Goal: Task Accomplishment & Management: Complete application form

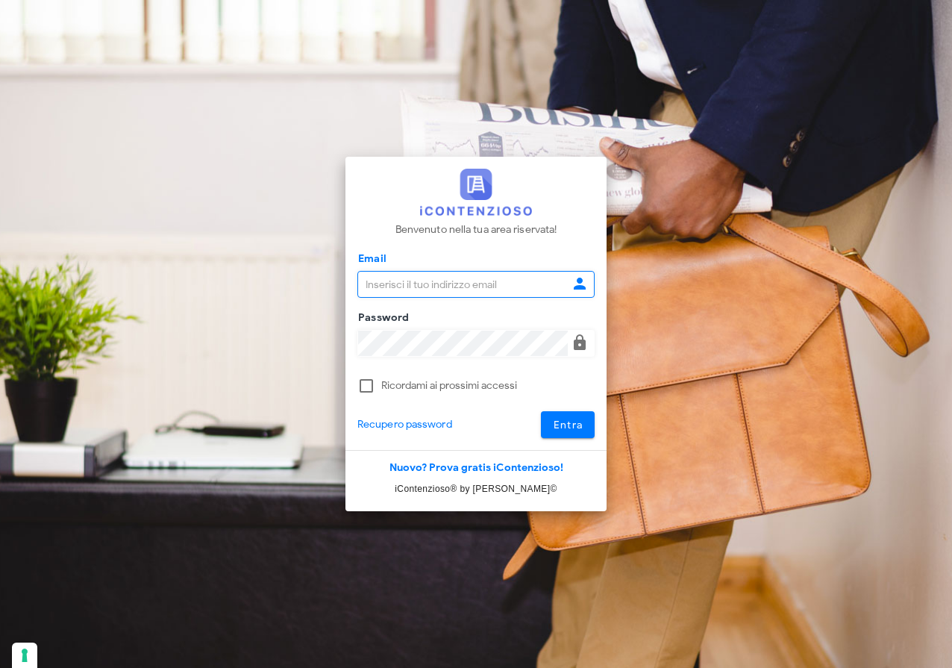
type input "[EMAIL_ADDRESS][DOMAIN_NAME]"
click at [583, 427] on button "Entra" at bounding box center [568, 424] width 54 height 27
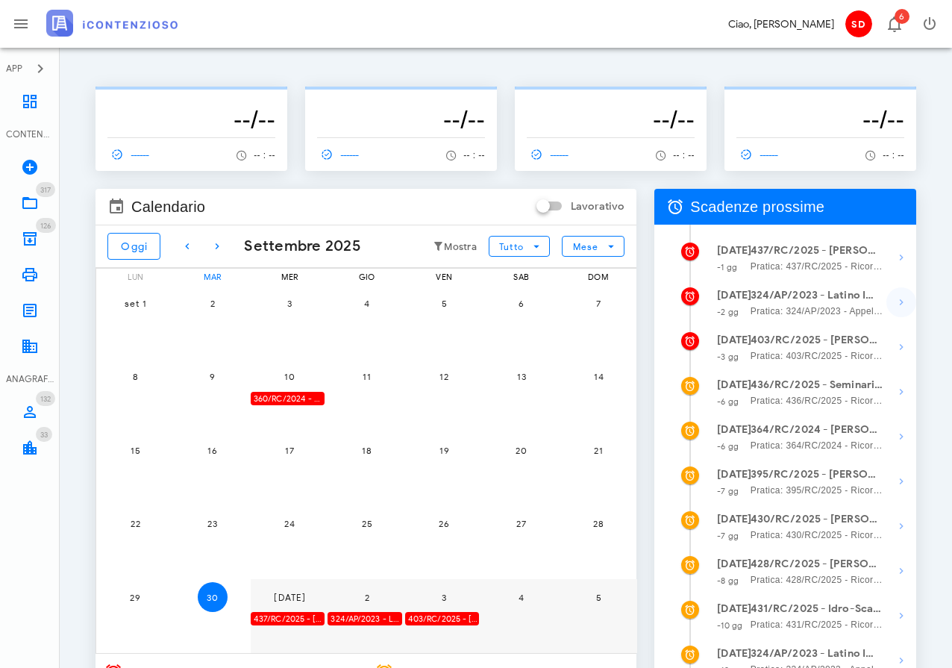
click at [897, 298] on icon "button" at bounding box center [901, 302] width 18 height 18
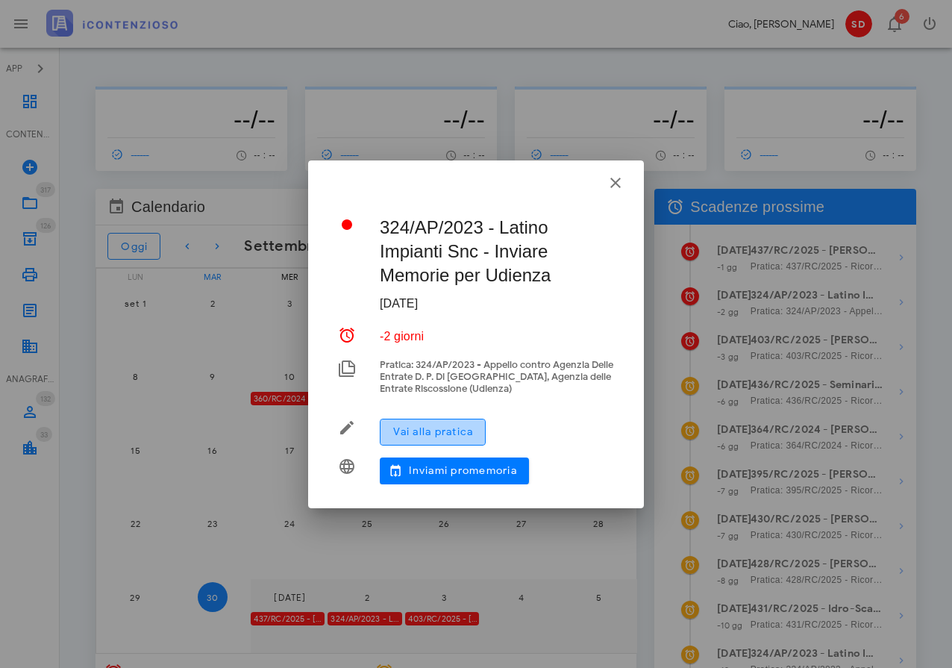
click at [433, 433] on span "Vai alla pratica" at bounding box center [432, 431] width 81 height 13
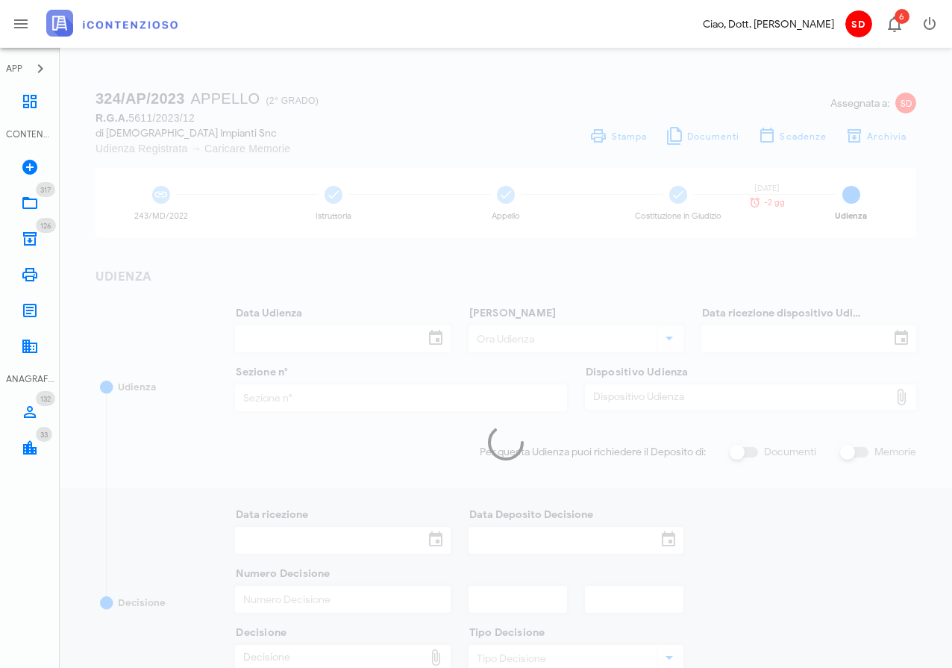
type input "13/10/2025"
type input "08:30"
type input "29/07/2025"
type input "12"
checkbox input "true"
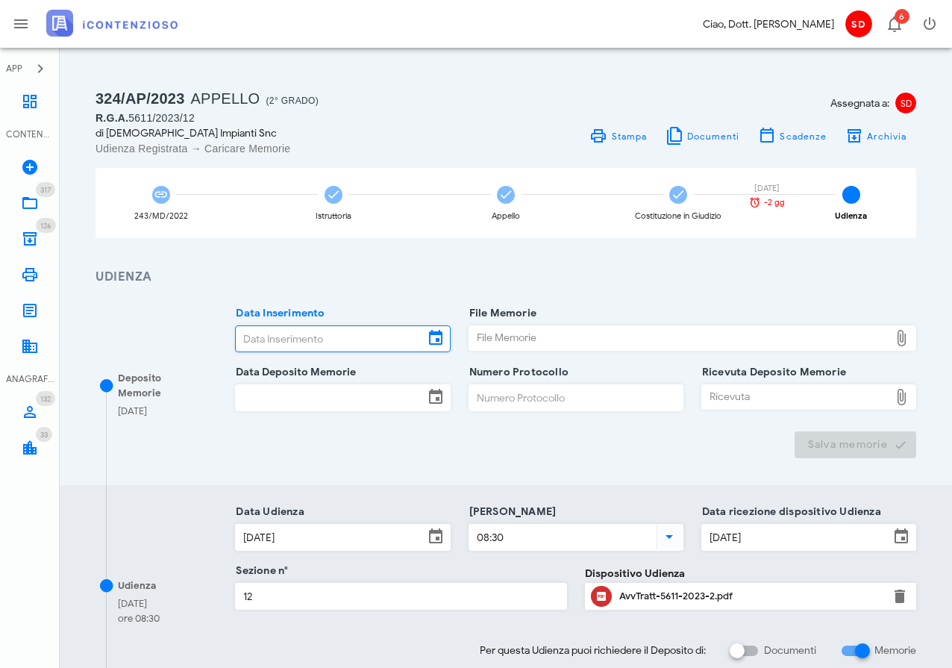
click at [289, 339] on input "Data Inserimento" at bounding box center [329, 338] width 187 height 25
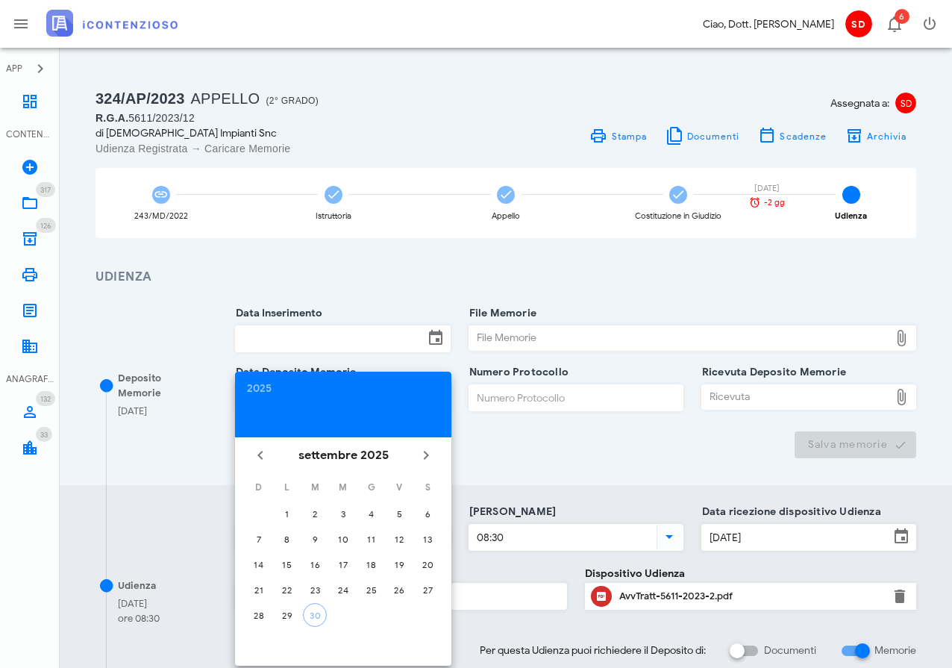
drag, startPoint x: 312, startPoint y: 615, endPoint x: 316, endPoint y: 608, distance: 8.1
click at [312, 614] on div "30" at bounding box center [315, 614] width 22 height 11
type input "30/09/2025"
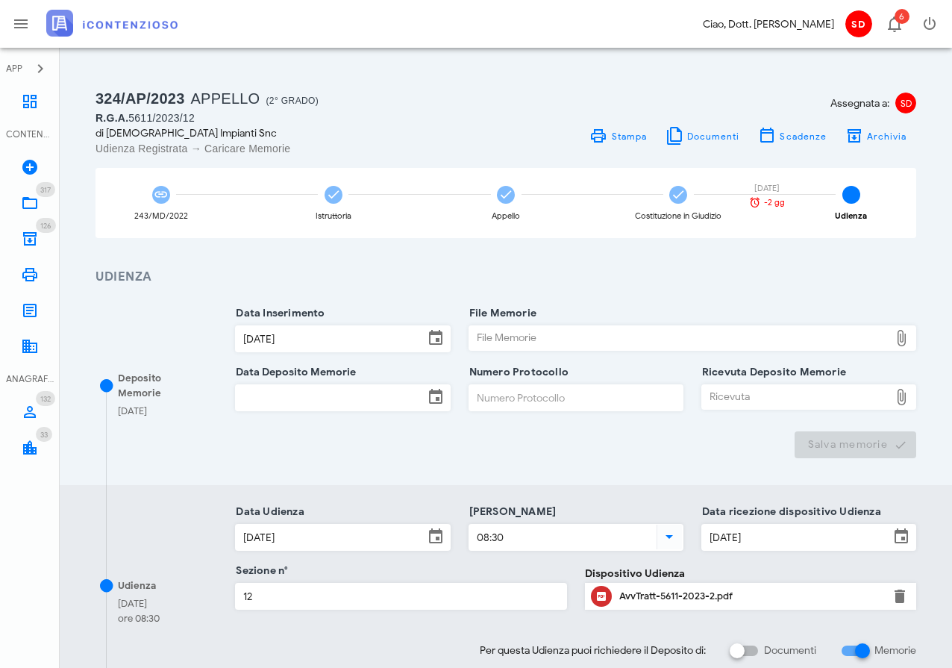
click at [505, 338] on div "File Memorie" at bounding box center [679, 338] width 420 height 24
type input "C:\fakepath\Memorie IllustrativeApp.docx"
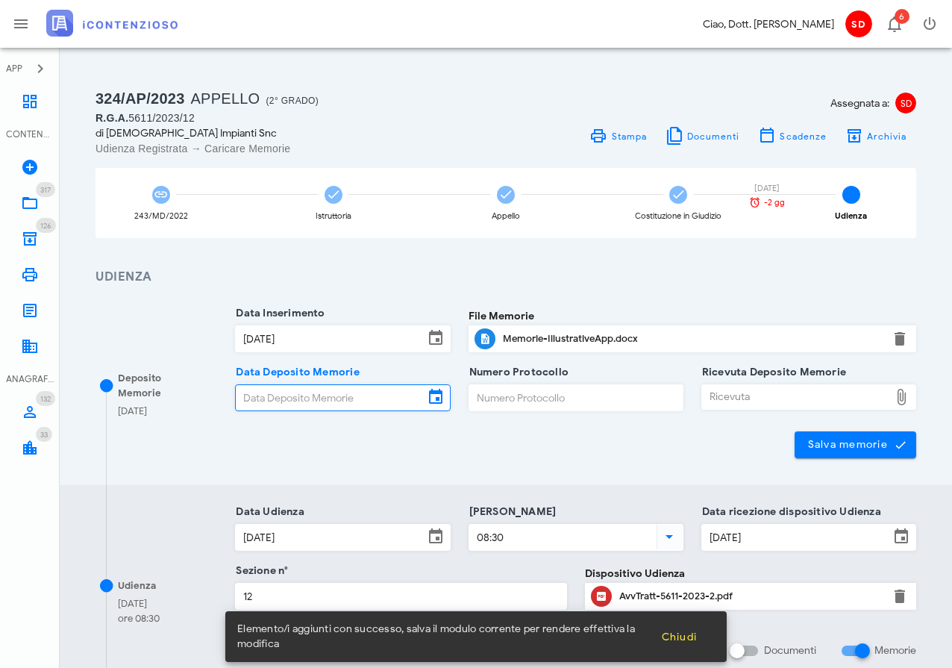
click at [362, 392] on input "Data Deposito Memorie" at bounding box center [329, 397] width 187 height 25
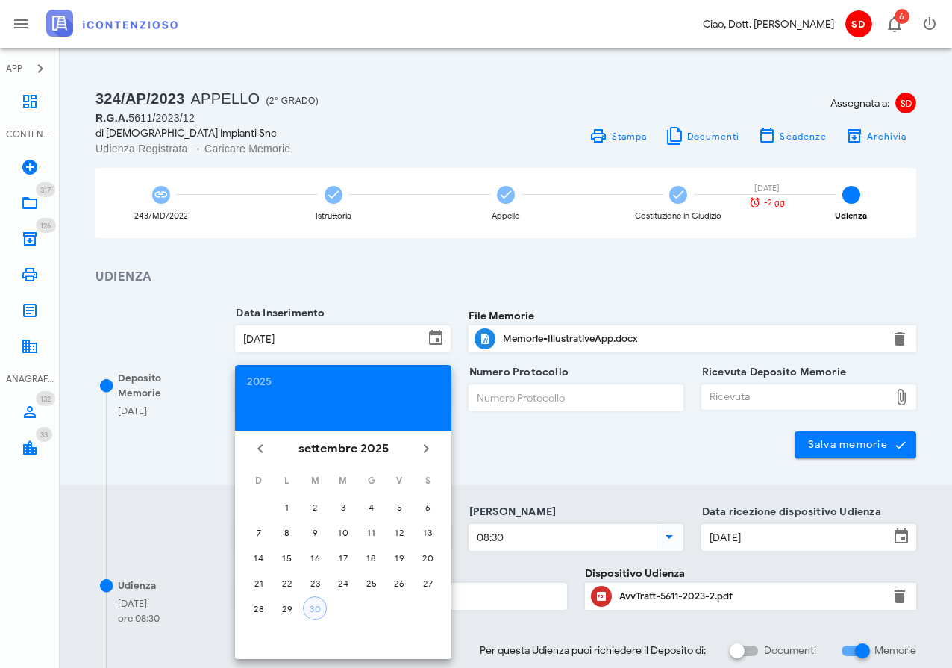
click at [318, 603] on div "30" at bounding box center [315, 608] width 22 height 11
type input "30/09/2025"
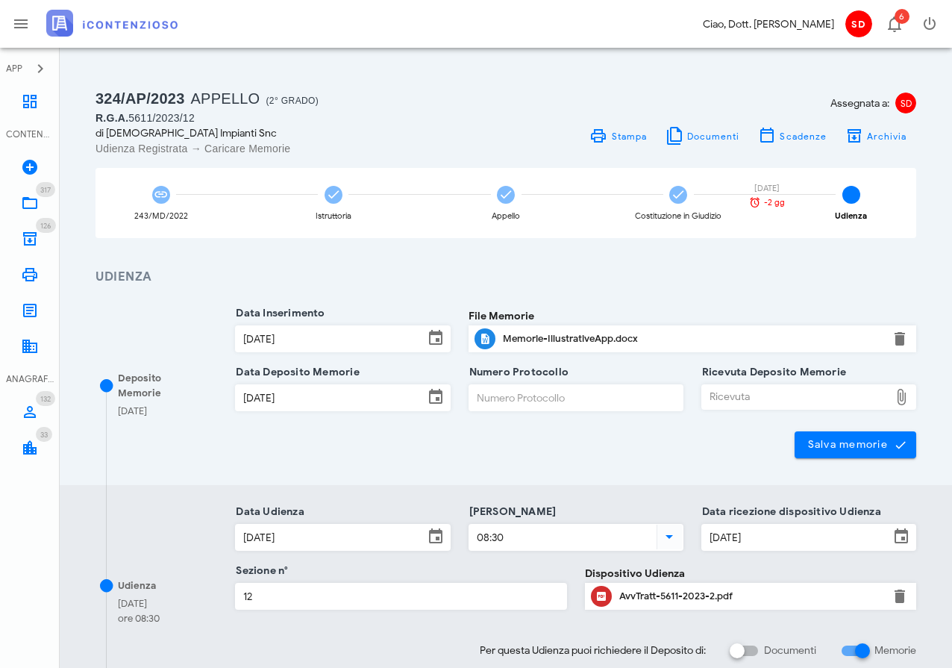
click at [734, 393] on div "Ricevuta" at bounding box center [795, 397] width 187 height 24
type input "C:\fakepath\Ricevuta_NIR_D-3695076-2025.pdf"
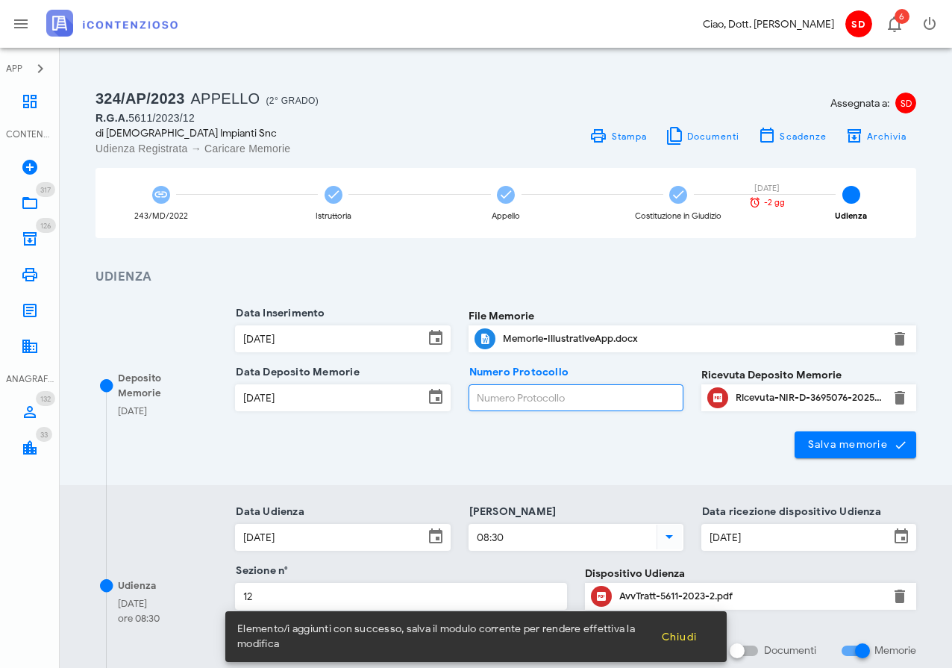
click at [480, 395] on input "Numero Protocollo" at bounding box center [575, 397] width 213 height 25
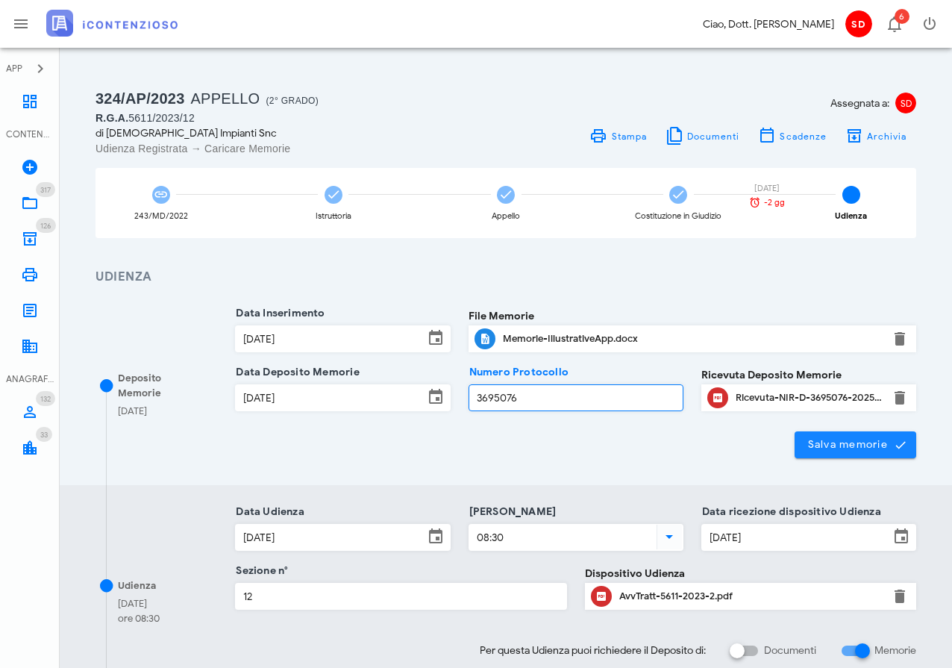
type input "3695076"
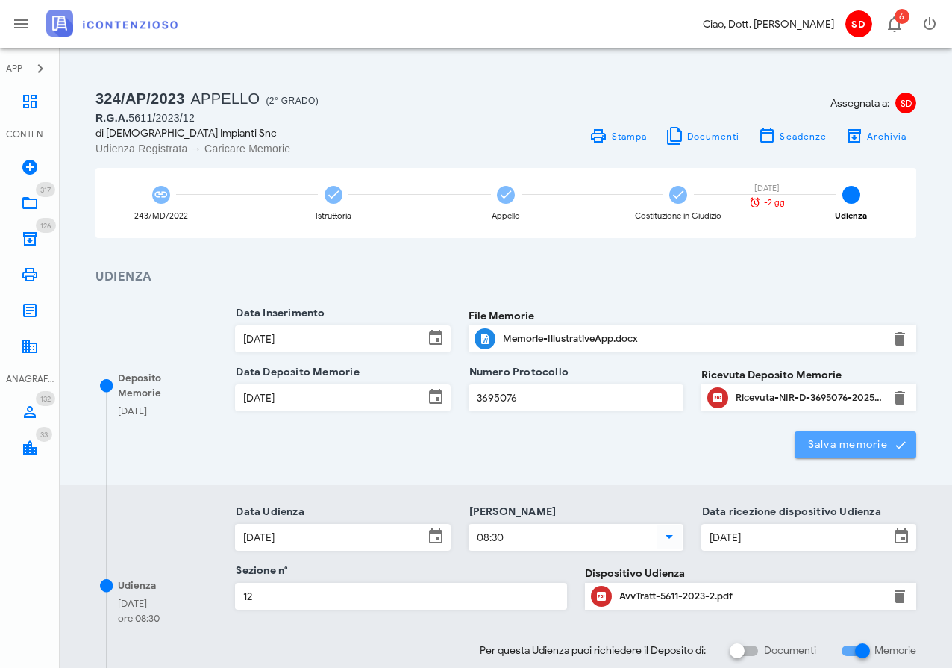
click at [868, 439] on span "Salva memorie" at bounding box center [855, 444] width 98 height 13
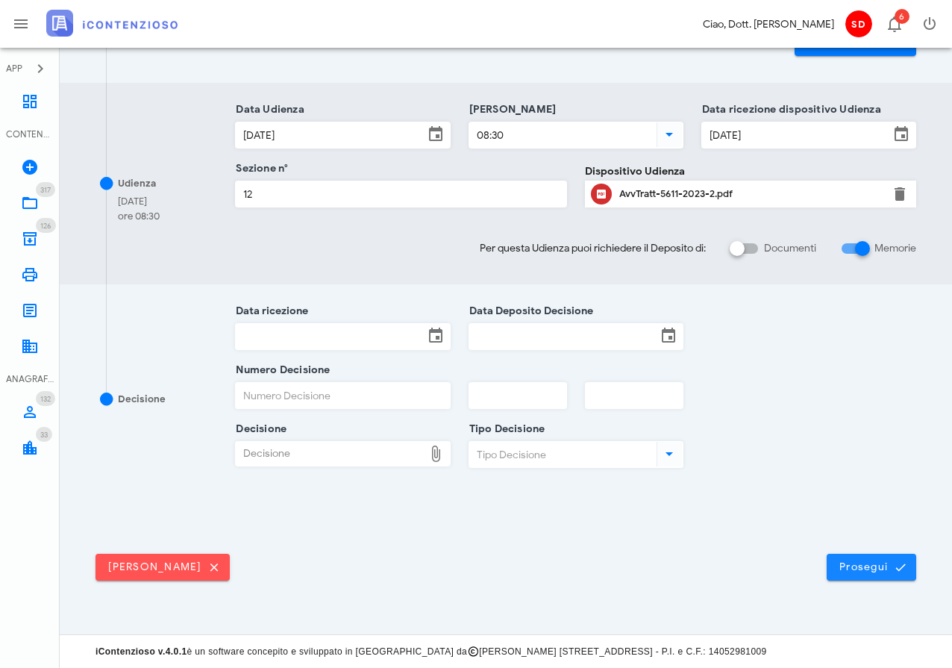
scroll to position [401, 0]
click at [885, 567] on span "Prosegui" at bounding box center [871, 567] width 66 height 13
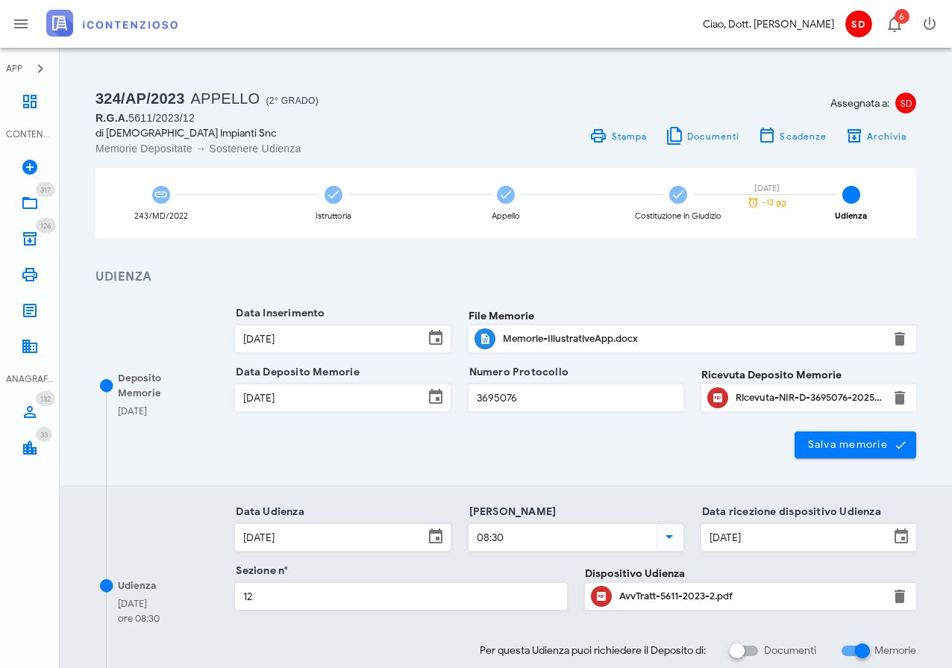
scroll to position [0, 0]
click at [31, 104] on icon at bounding box center [30, 101] width 18 height 18
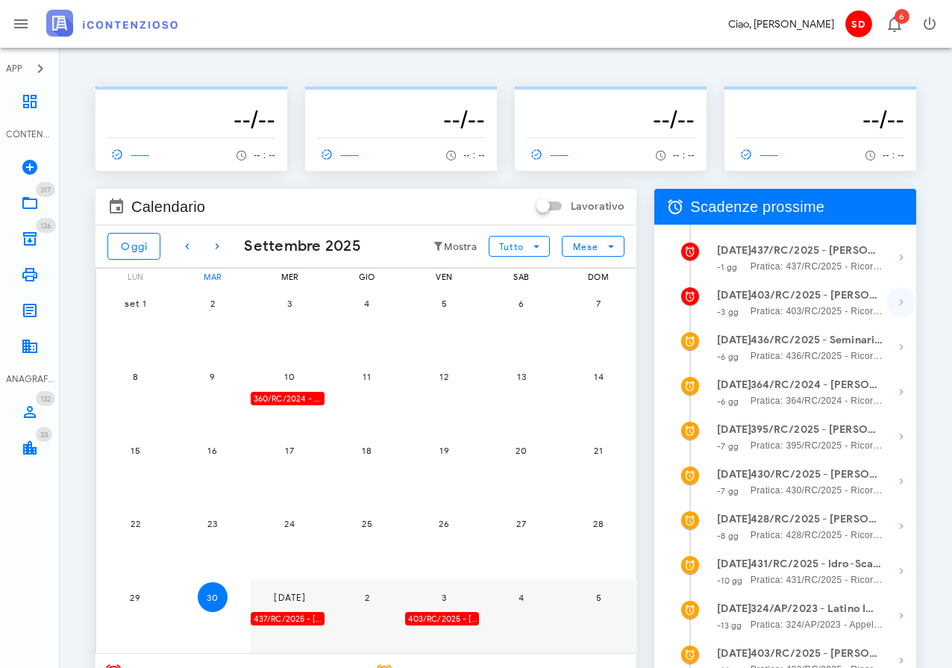
click at [903, 301] on icon "button" at bounding box center [901, 302] width 18 height 18
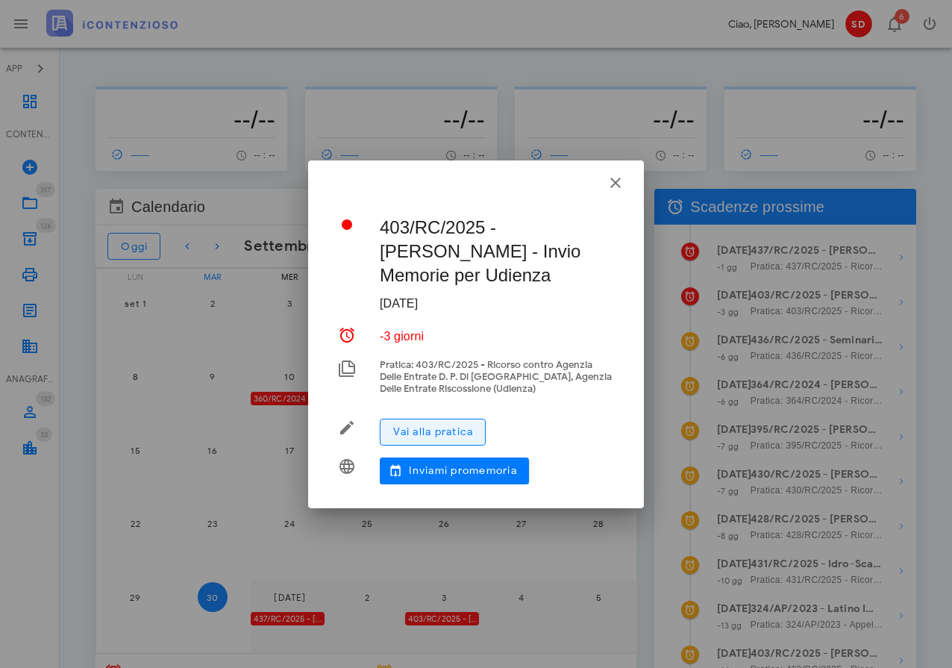
click at [430, 432] on span "Vai alla pratica" at bounding box center [432, 431] width 81 height 13
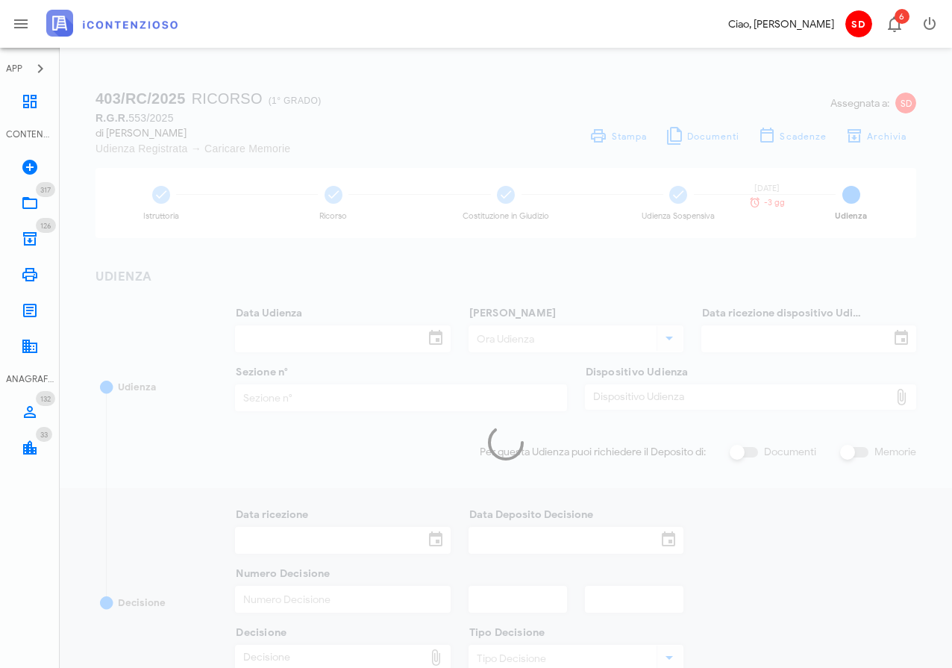
type input "[DATE]"
type input "10:30"
type input "[DATE]"
type input "3"
checkbox input "true"
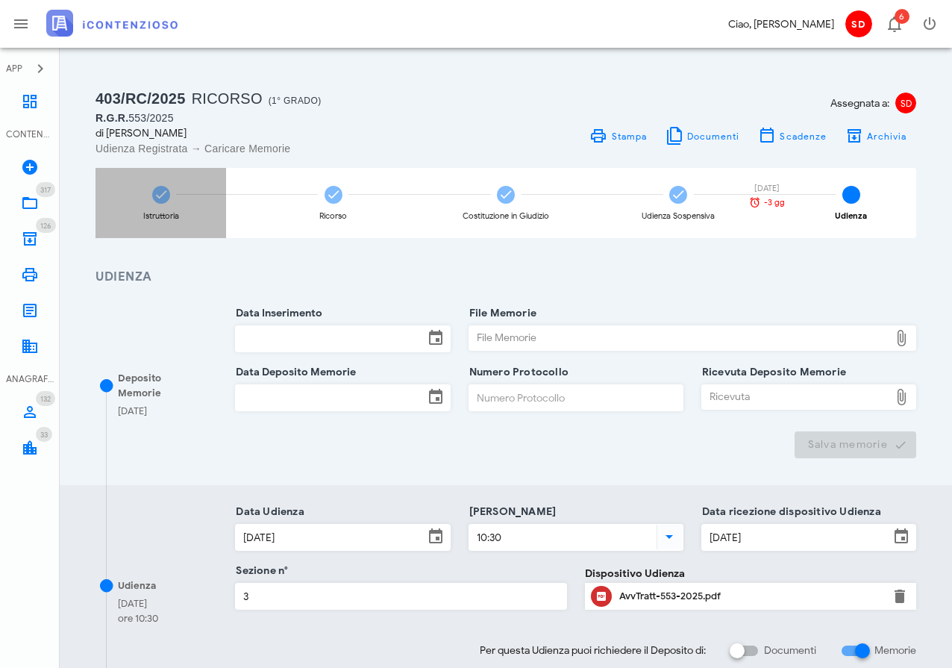
click at [160, 198] on icon at bounding box center [161, 194] width 15 height 15
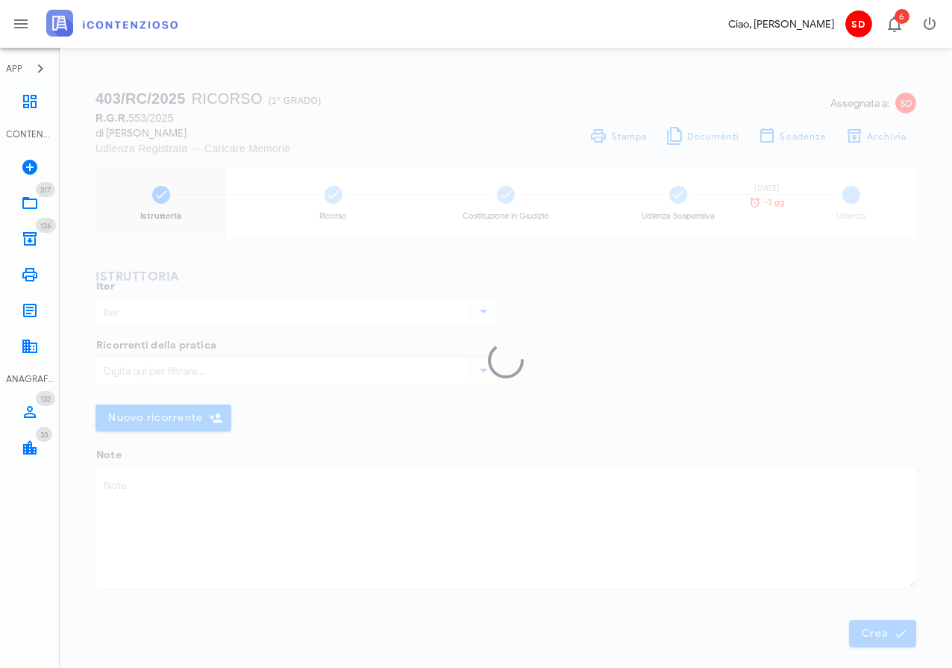
type input "Ricorso"
